Goal: Task Accomplishment & Management: Complete application form

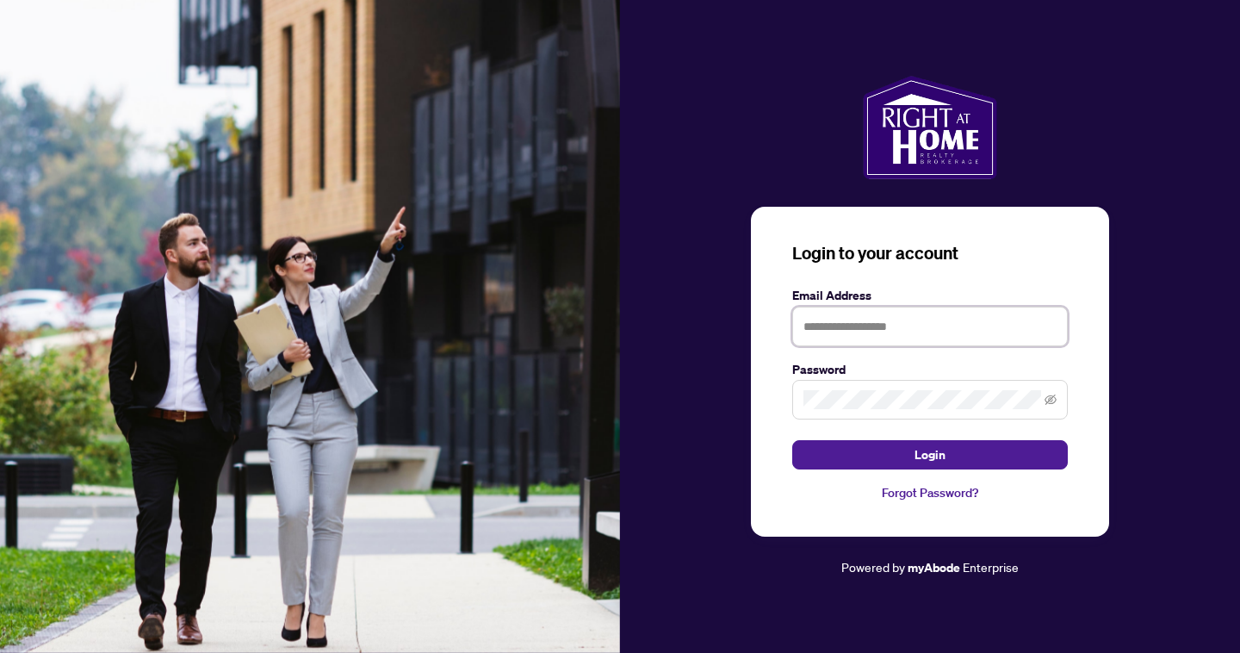
type input "**********"
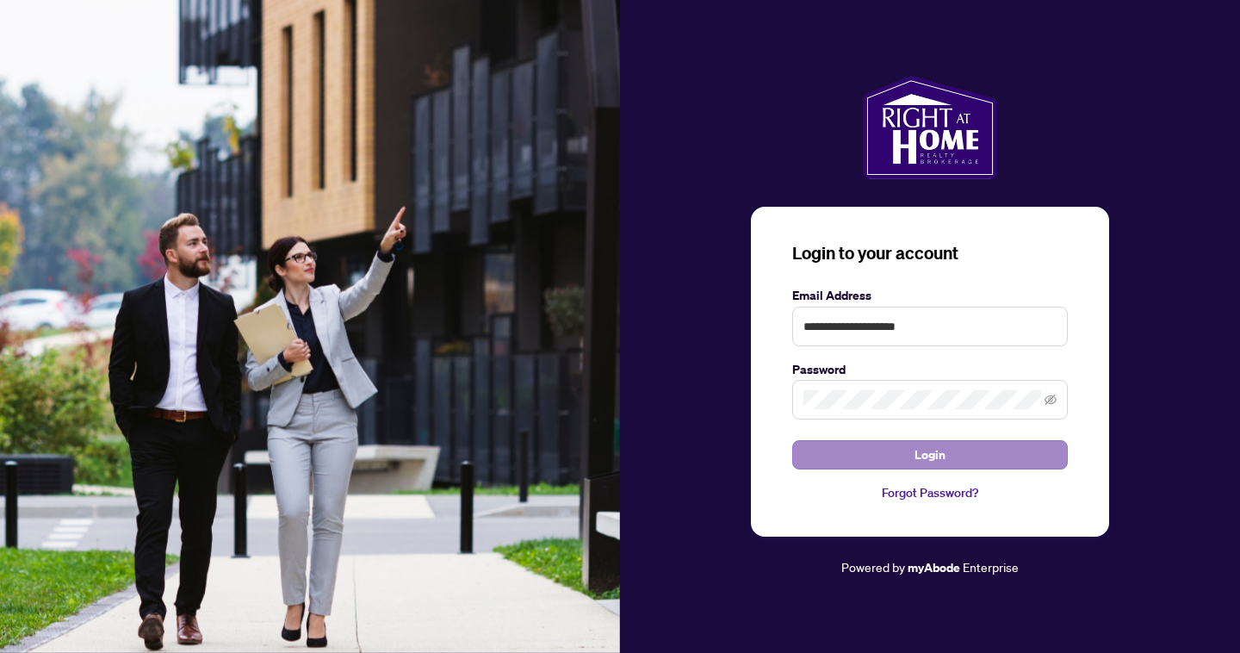
click at [883, 446] on button "Login" at bounding box center [930, 454] width 276 height 29
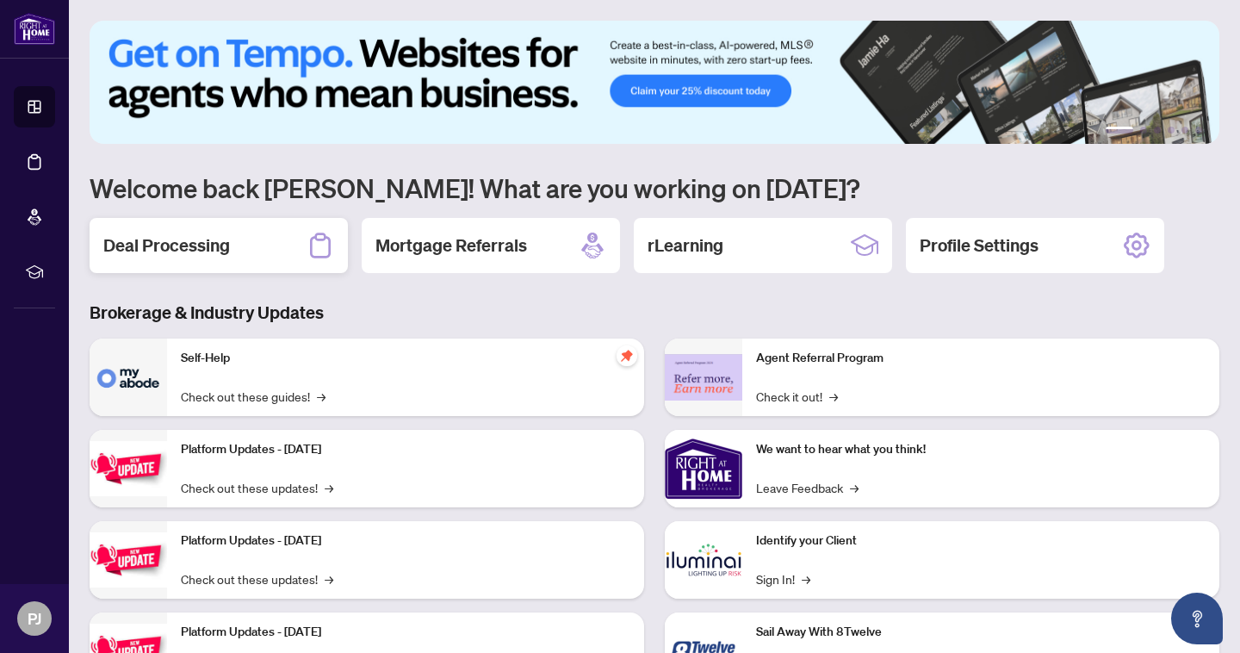
click at [176, 233] on div "Deal Processing" at bounding box center [219, 245] width 258 height 55
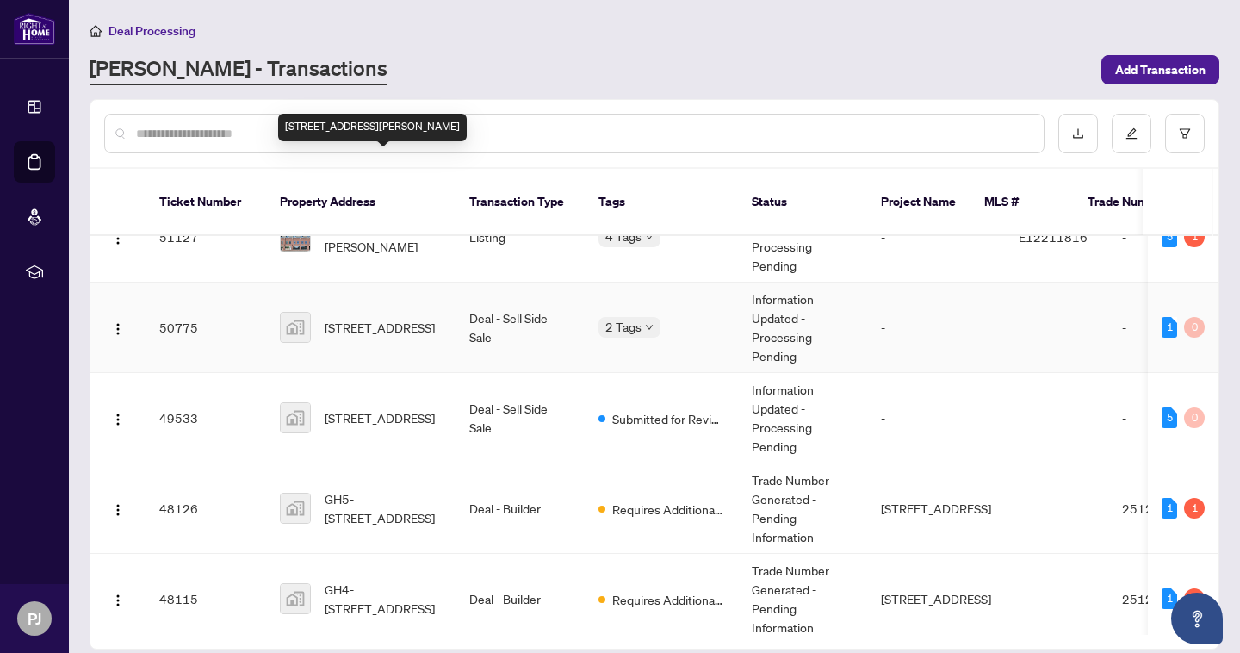
scroll to position [126, 0]
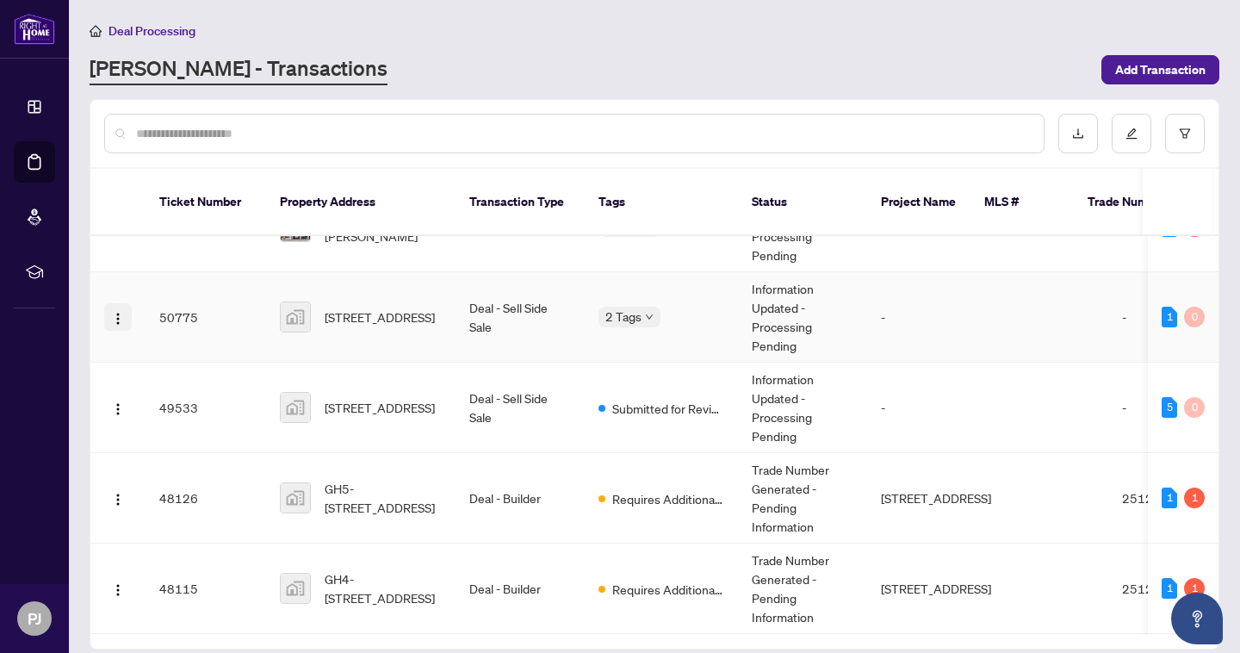
click at [118, 312] on img "button" at bounding box center [118, 319] width 14 height 14
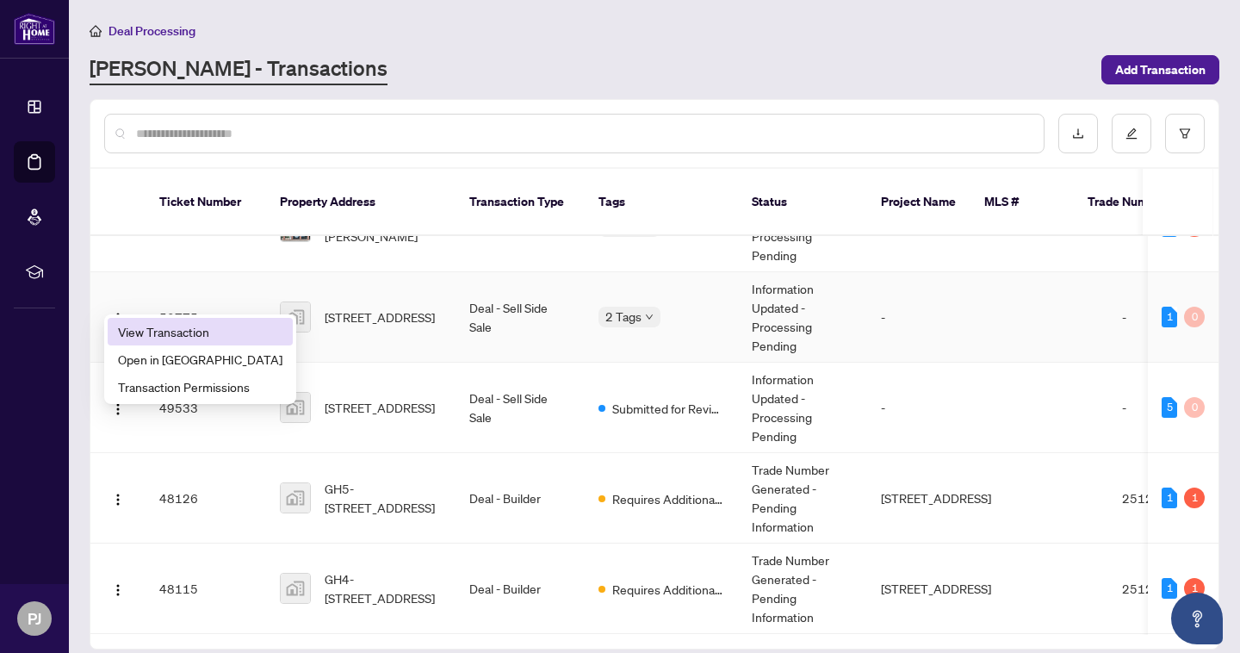
click at [132, 338] on span "View Transaction" at bounding box center [200, 331] width 165 height 19
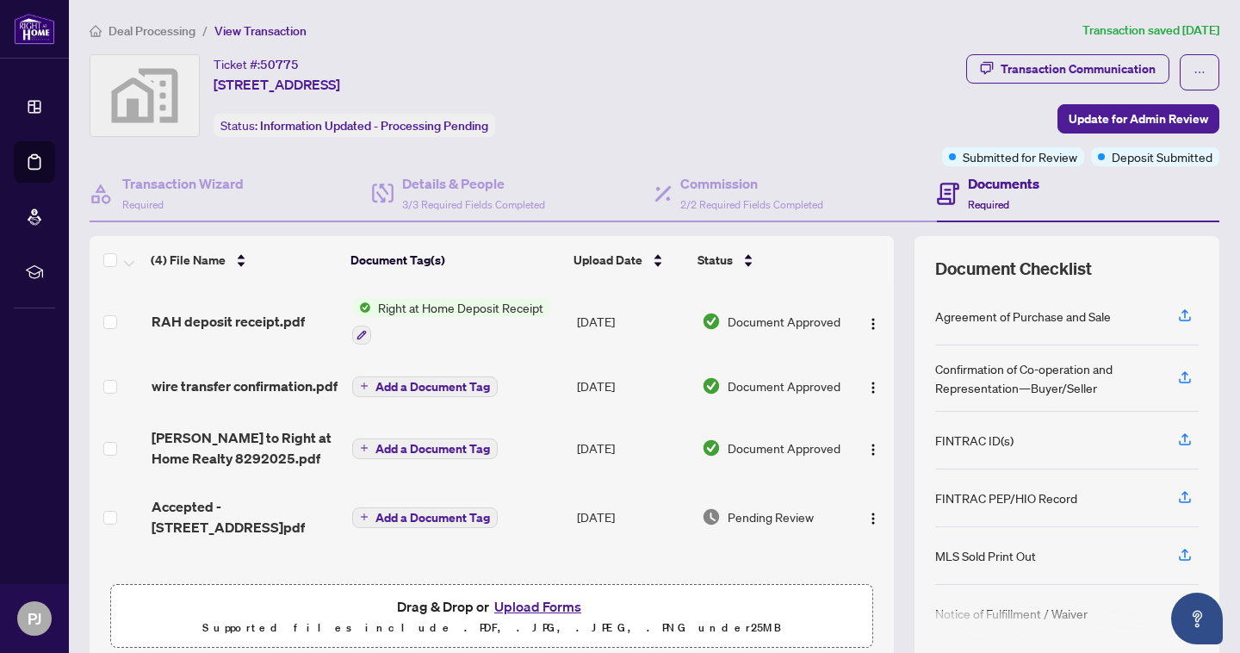
click at [165, 30] on span "Deal Processing" at bounding box center [152, 31] width 87 height 16
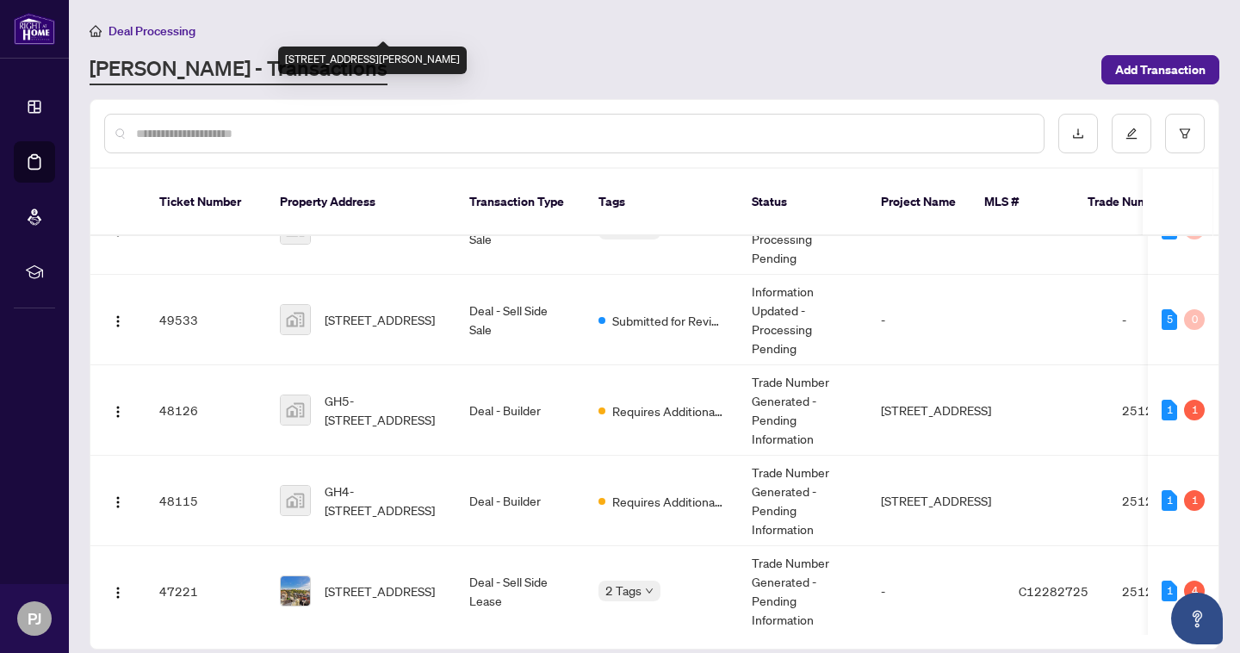
scroll to position [234, 0]
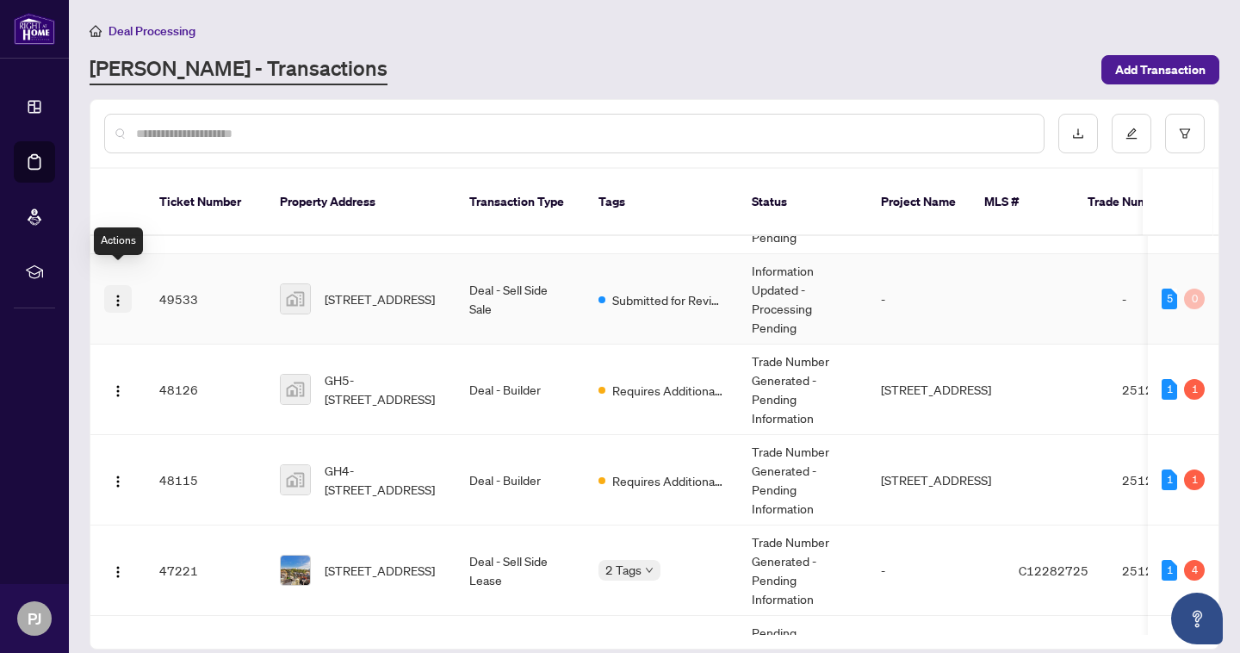
click at [123, 294] on img "button" at bounding box center [118, 301] width 14 height 14
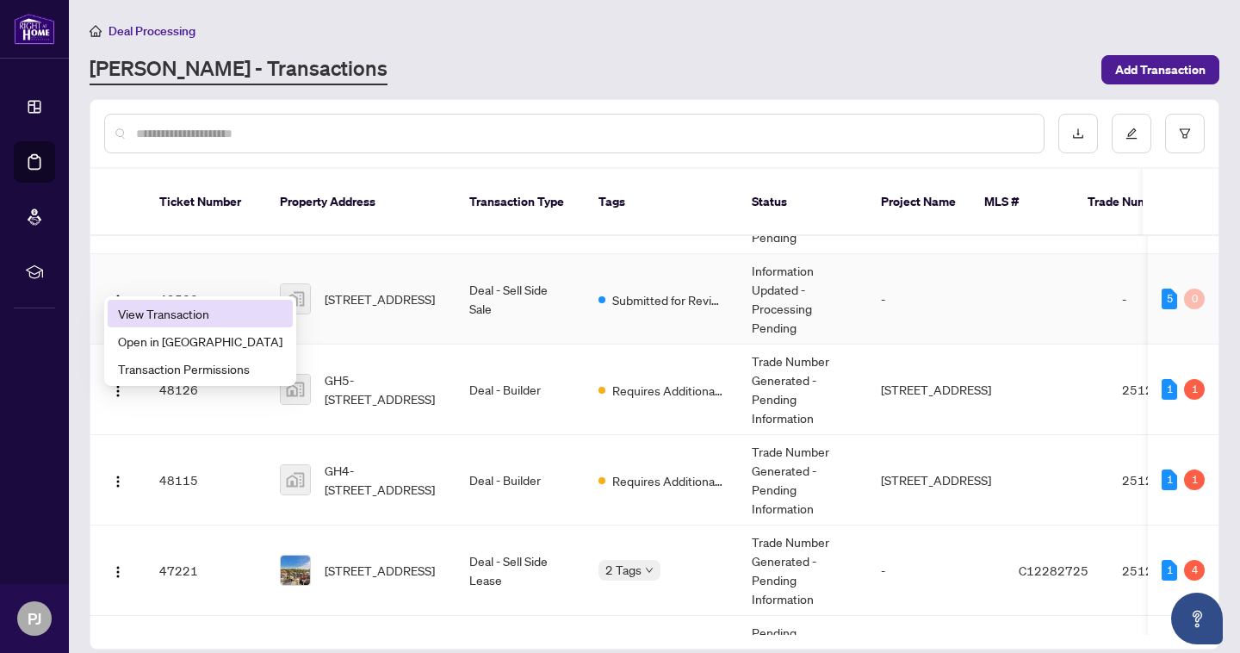
click at [143, 314] on span "View Transaction" at bounding box center [200, 313] width 165 height 19
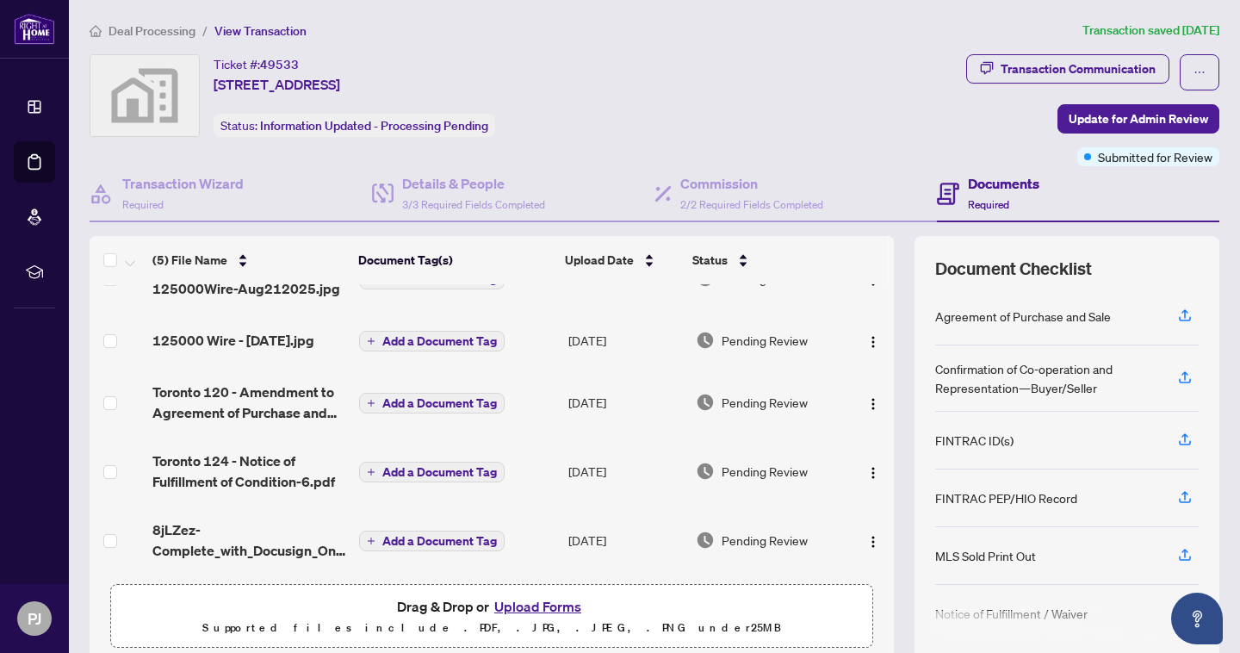
click at [165, 34] on span "Deal Processing" at bounding box center [152, 31] width 87 height 16
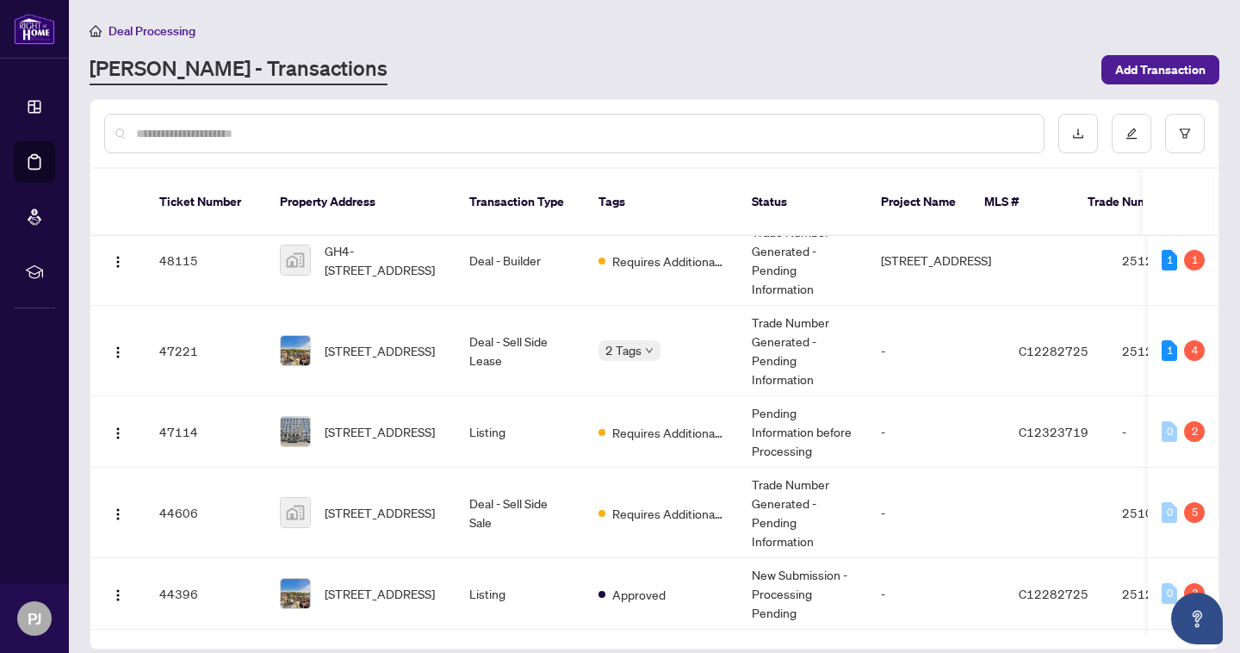
scroll to position [465, 0]
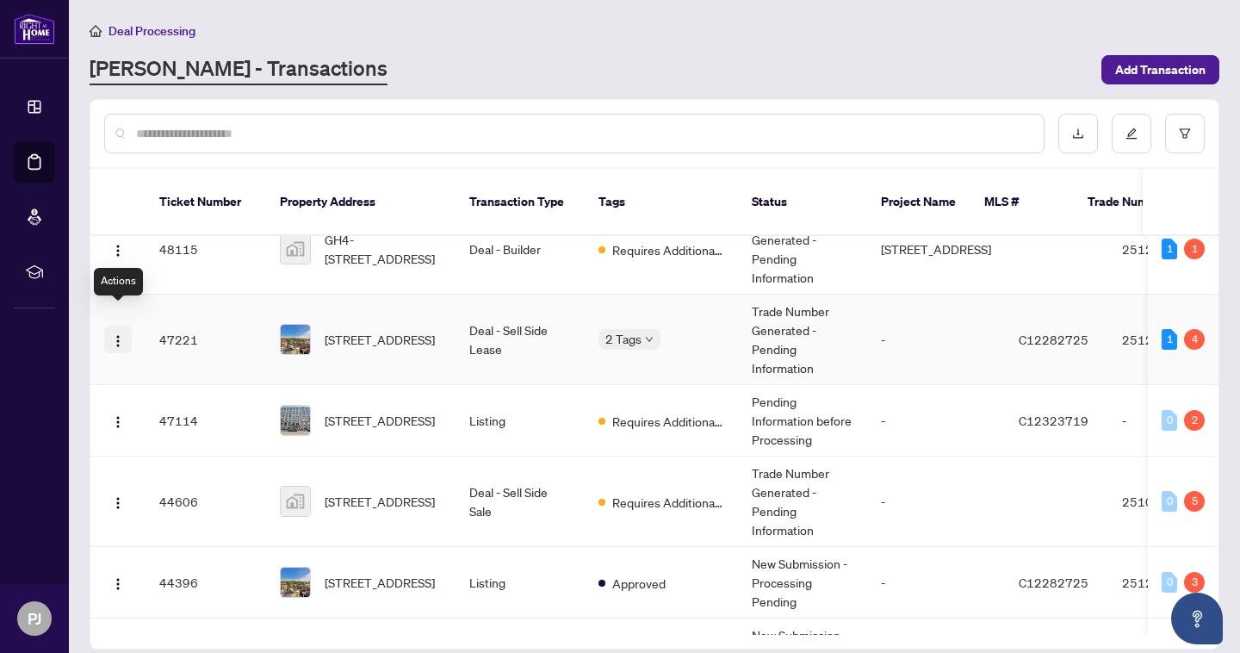
click at [116, 334] on img "button" at bounding box center [118, 341] width 14 height 14
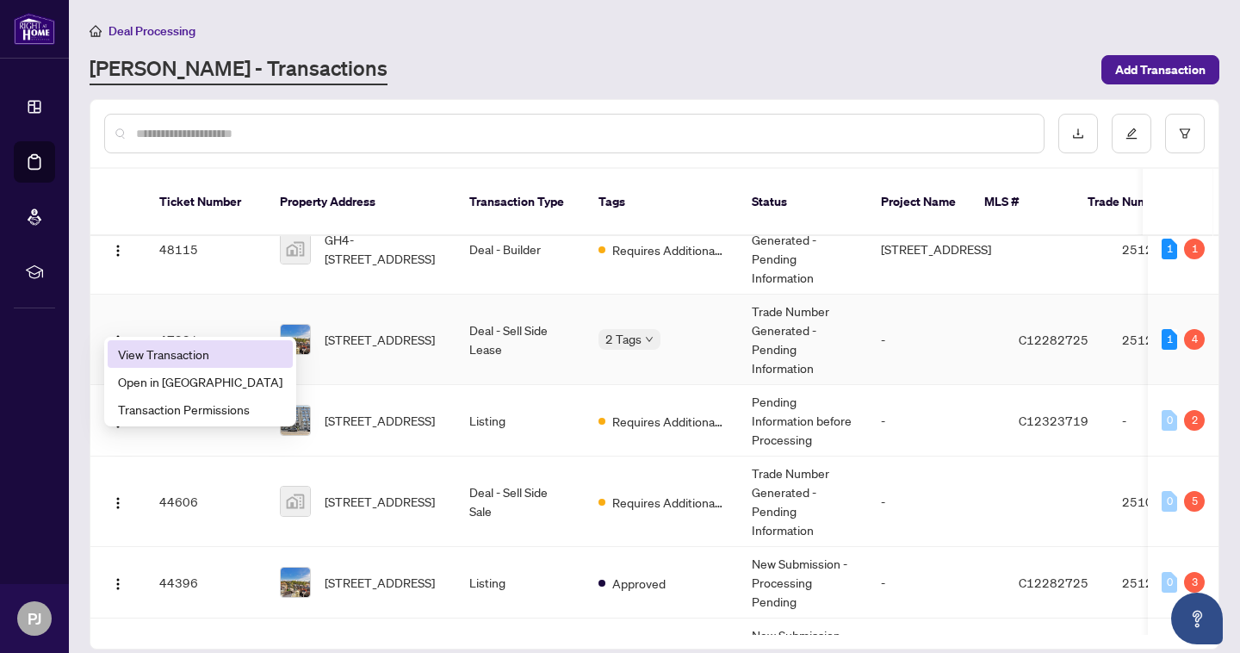
click at [119, 367] on li "View Transaction" at bounding box center [200, 354] width 185 height 28
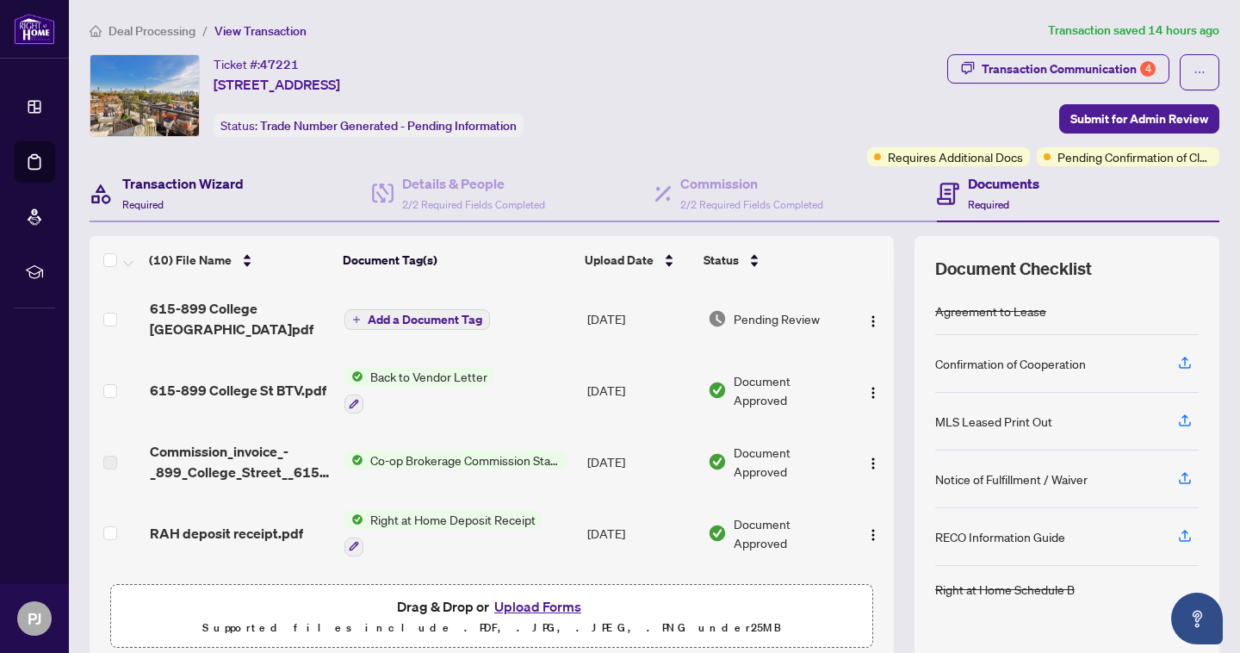
click at [171, 182] on h4 "Transaction Wizard" at bounding box center [182, 183] width 121 height 21
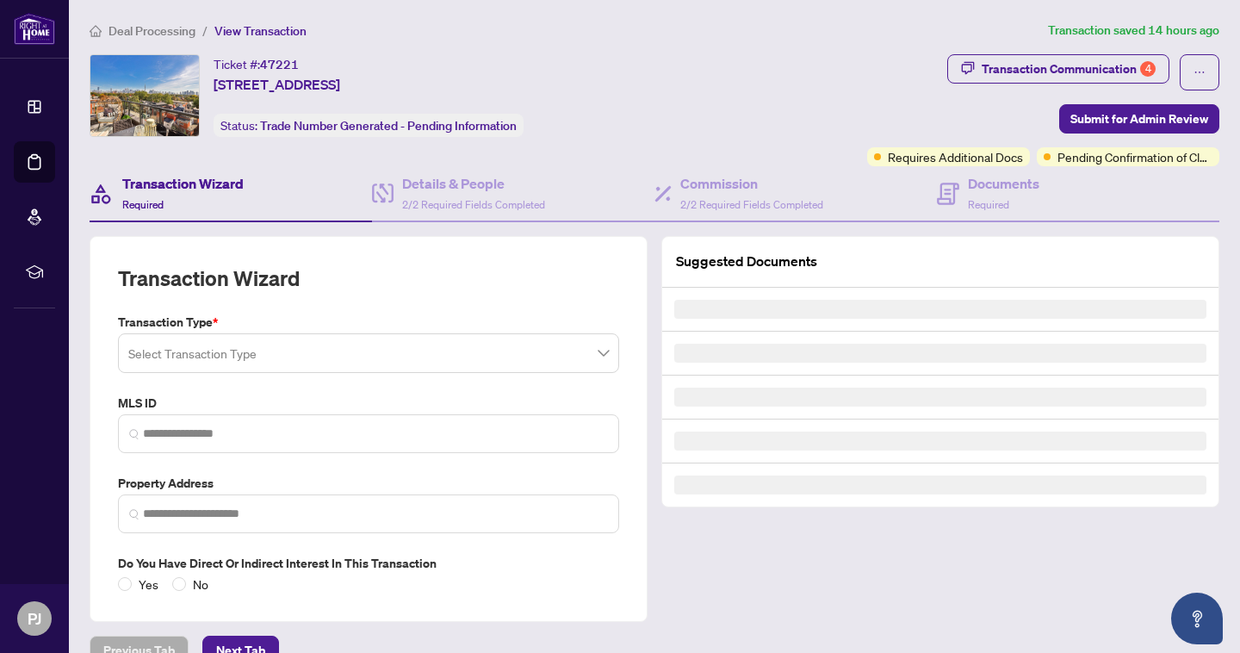
type input "*********"
type input "**********"
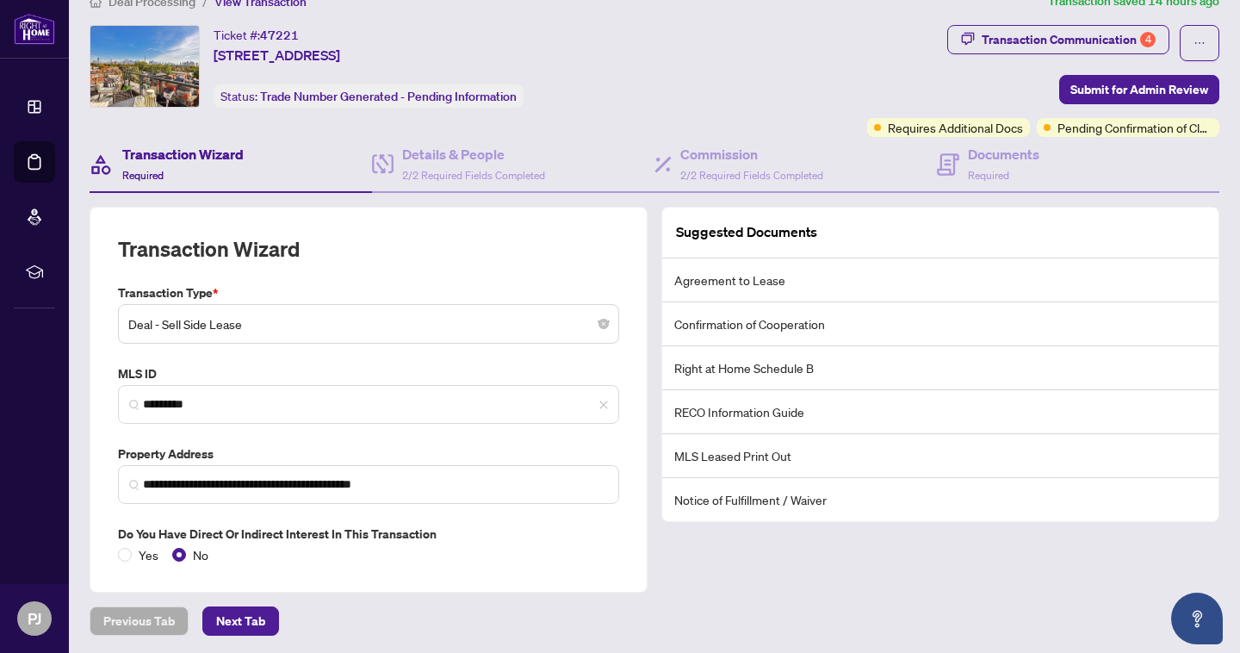
scroll to position [28, 0]
click at [442, 183] on div "Details & People 2/2 Required Fields Completed" at bounding box center [473, 165] width 143 height 40
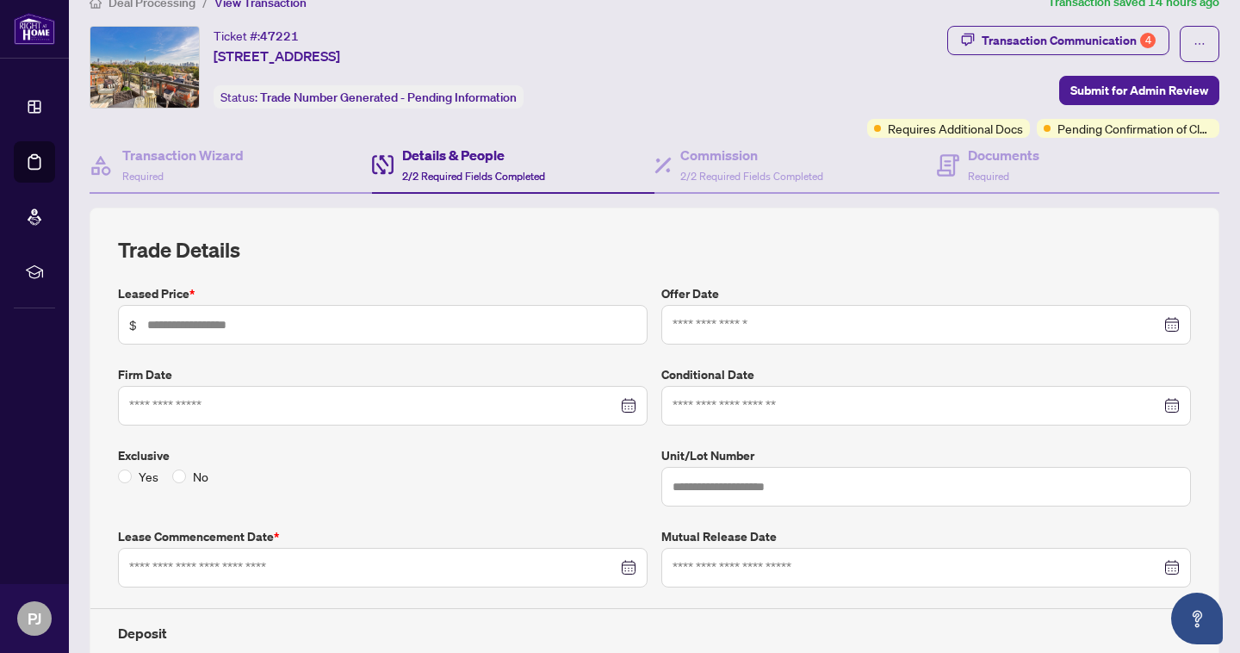
type input "*****"
type input "***"
type input "**********"
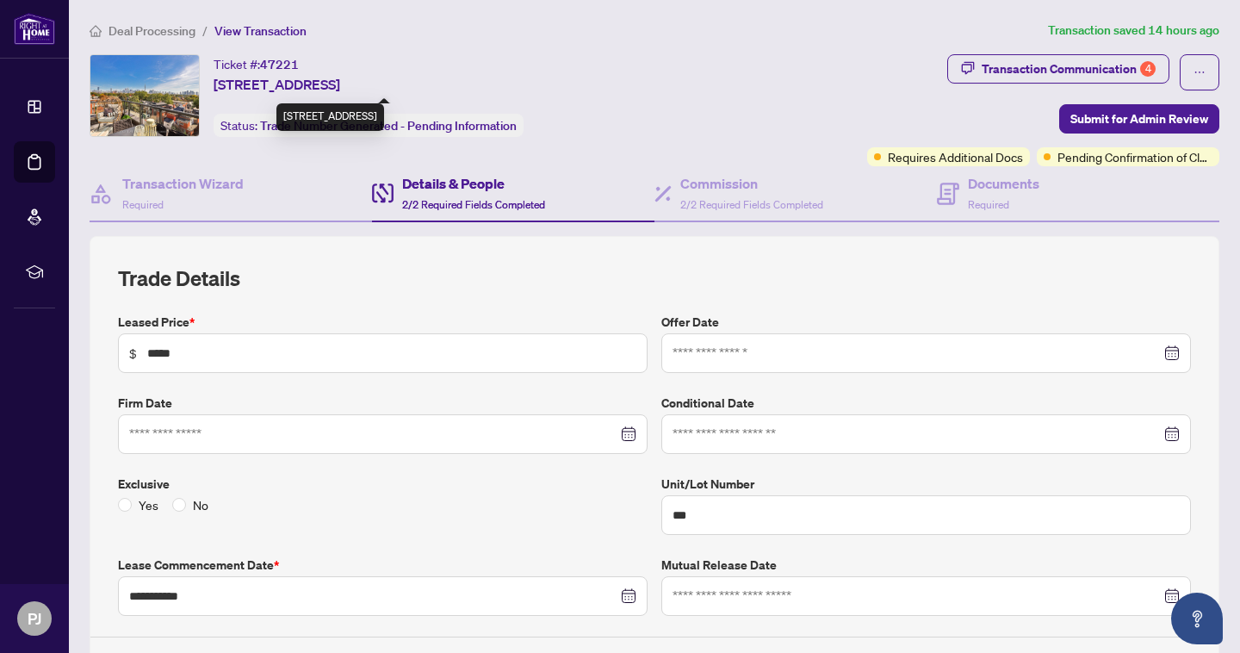
click at [213, 83] on div "Ticket #: 47221 [STREET_ADDRESS] Status: Trade Number Generated - Pending Infor…" at bounding box center [475, 95] width 771 height 83
drag, startPoint x: 215, startPoint y: 82, endPoint x: 332, endPoint y: 83, distance: 117.1
click at [332, 83] on span "[STREET_ADDRESS]" at bounding box center [277, 84] width 127 height 21
copy span "[STREET_ADDRESS]"
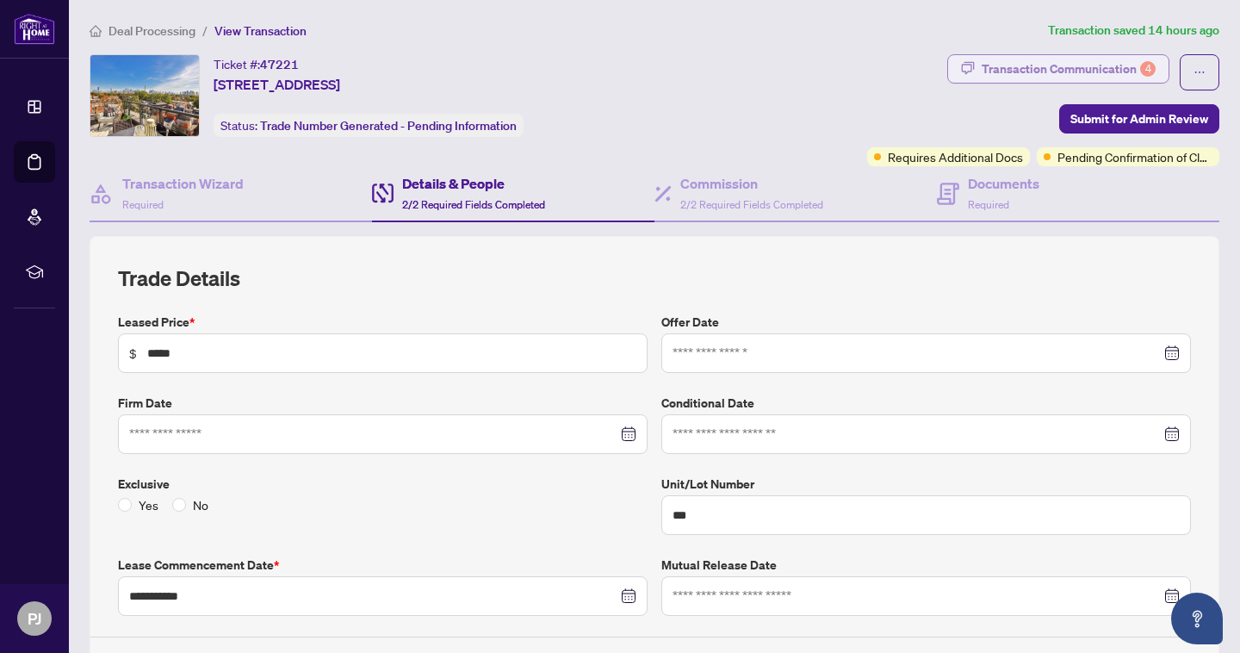
click at [1139, 66] on div "Transaction Communication 4" at bounding box center [1069, 69] width 174 height 28
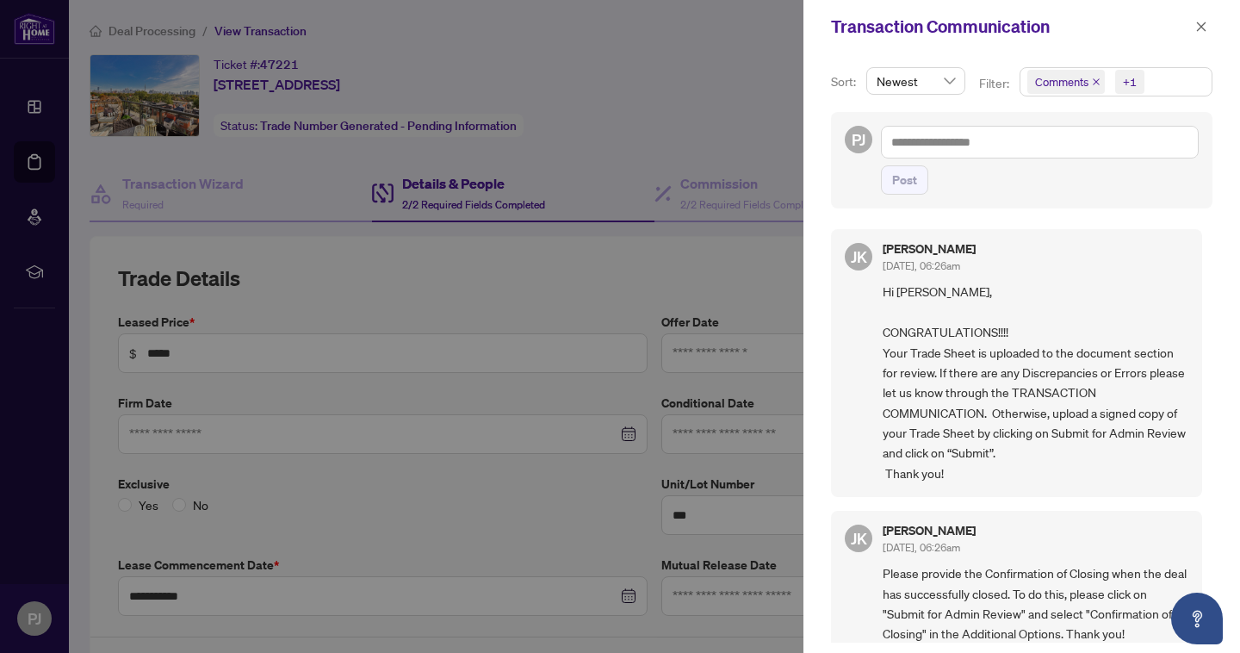
scroll to position [176, 0]
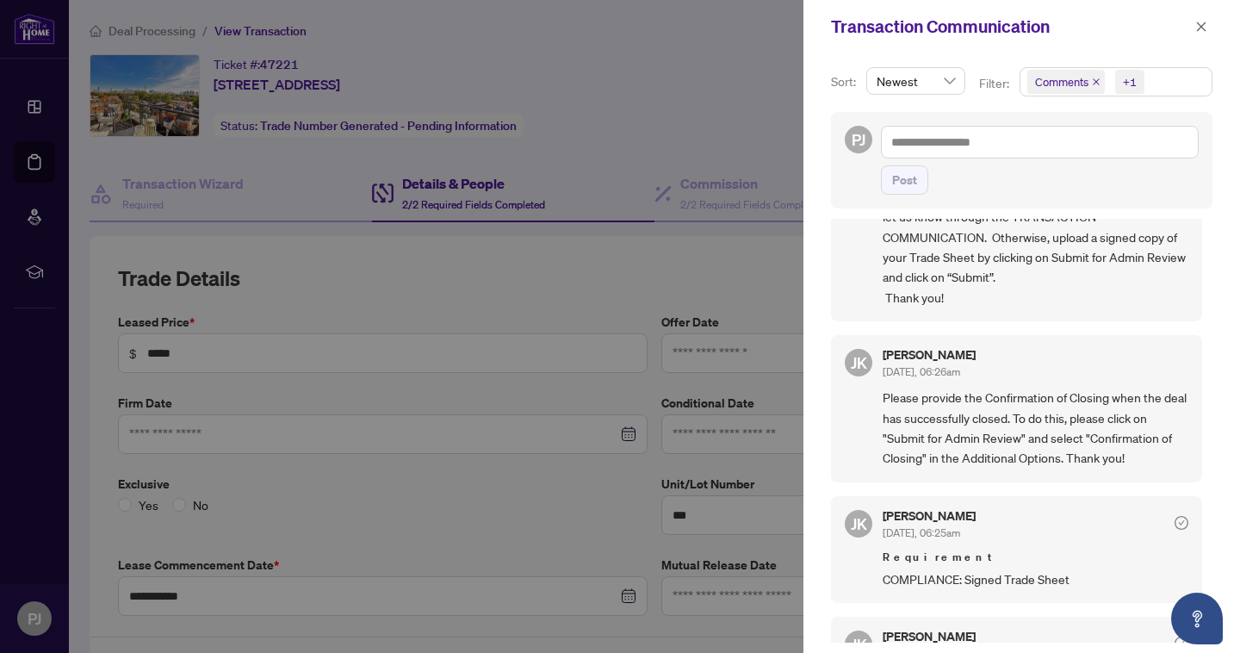
click at [448, 271] on div at bounding box center [620, 326] width 1240 height 653
click at [1204, 28] on icon "close" at bounding box center [1201, 27] width 12 height 12
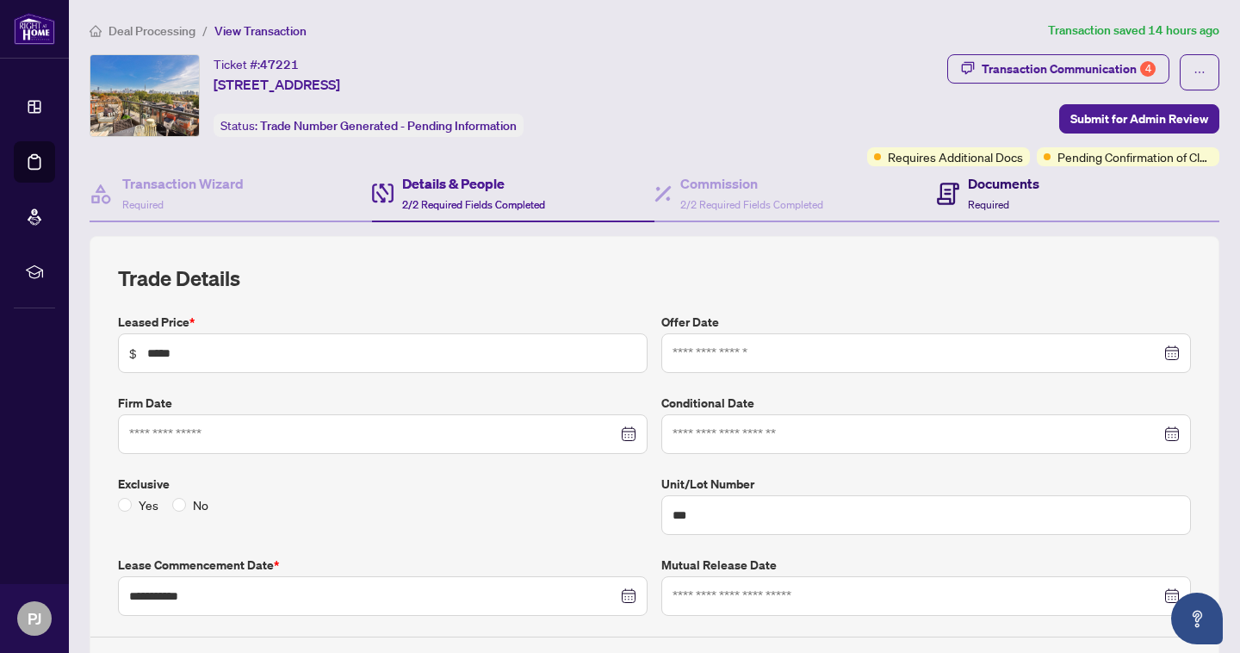
click at [996, 177] on h4 "Documents" at bounding box center [1003, 183] width 71 height 21
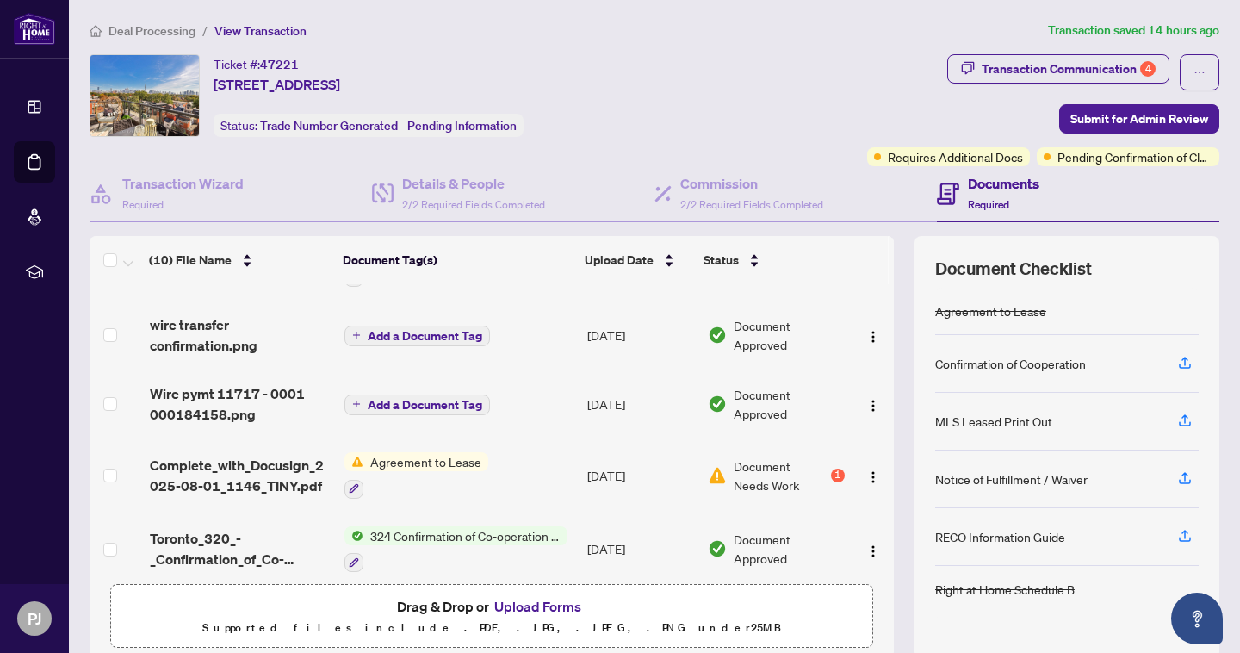
scroll to position [416, 0]
